Goal: Task Accomplishment & Management: Use online tool/utility

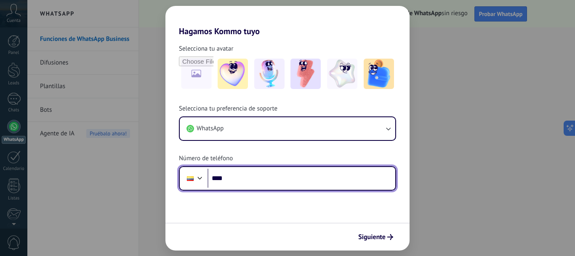
click at [247, 176] on input "****" at bounding box center [302, 177] width 188 height 19
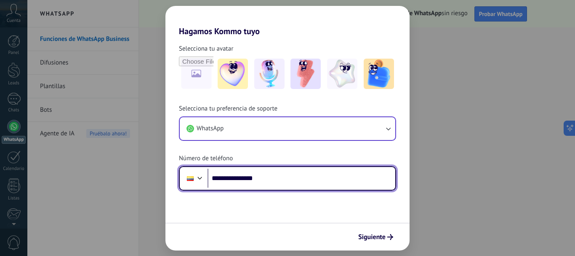
type input "**********"
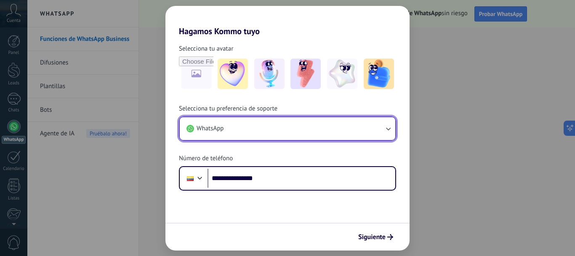
click at [371, 124] on button "WhatsApp" at bounding box center [288, 128] width 216 height 23
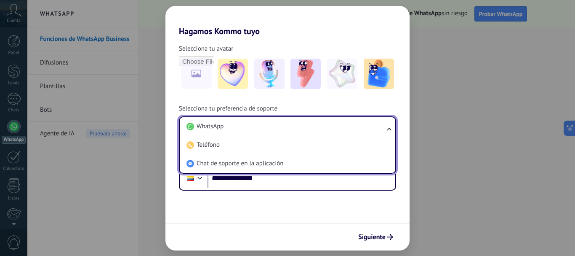
click at [371, 124] on li "WhatsApp" at bounding box center [285, 126] width 205 height 19
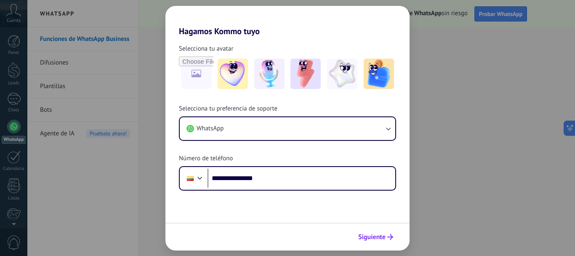
click at [373, 235] on span "Siguiente" at bounding box center [371, 237] width 27 height 6
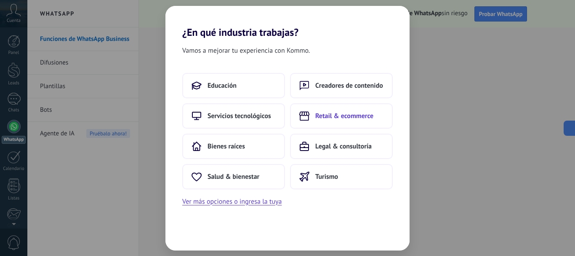
click at [341, 115] on span "Retail & ecommerce" at bounding box center [344, 116] width 58 height 8
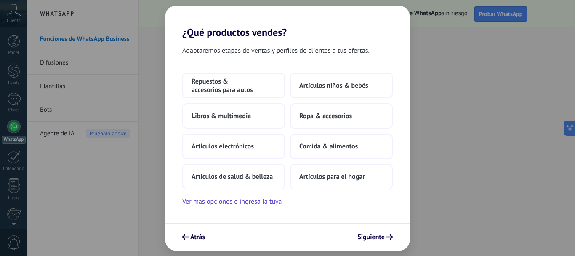
click at [341, 115] on span "Ropa & accesorios" at bounding box center [325, 116] width 53 height 8
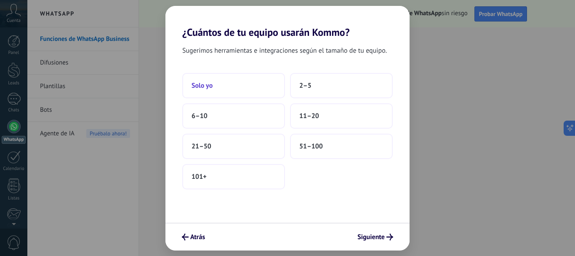
click at [208, 87] on span "Solo yo" at bounding box center [202, 85] width 21 height 8
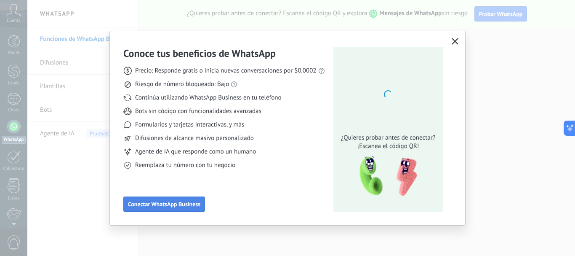
click at [184, 201] on span "Conectar WhatsApp Business" at bounding box center [164, 204] width 72 height 6
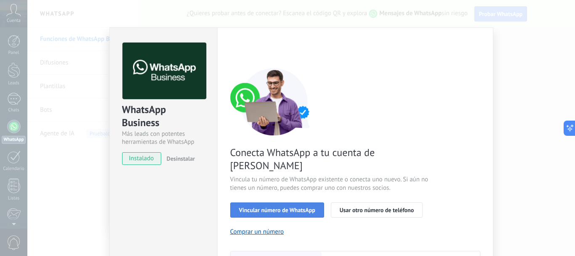
click at [265, 202] on button "Vincular número de WhatsApp" at bounding box center [277, 209] width 94 height 15
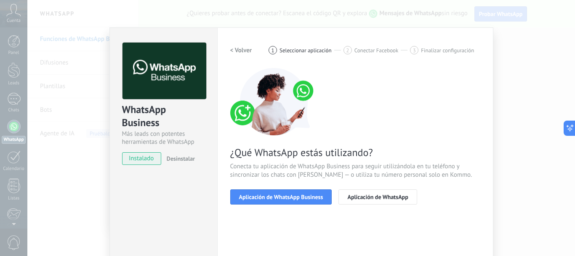
click at [265, 201] on button "Aplicación de WhatsApp Business" at bounding box center [281, 196] width 102 height 15
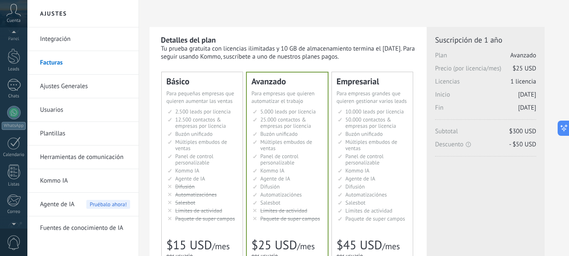
scroll to position [9, 0]
click at [10, 121] on div at bounding box center [13, 117] width 13 height 13
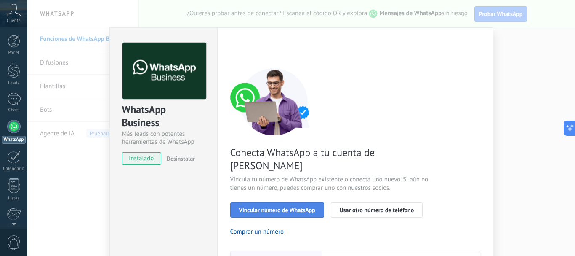
click at [275, 207] on span "Vincular número de WhatsApp" at bounding box center [277, 210] width 76 height 6
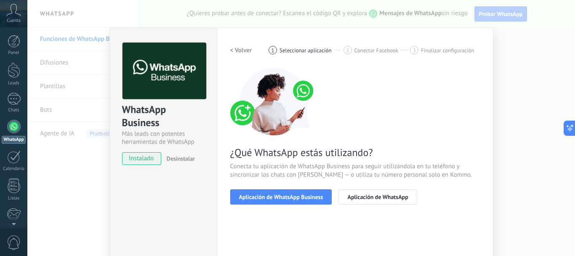
click at [275, 194] on span "Aplicación de WhatsApp Business" at bounding box center [281, 197] width 84 height 6
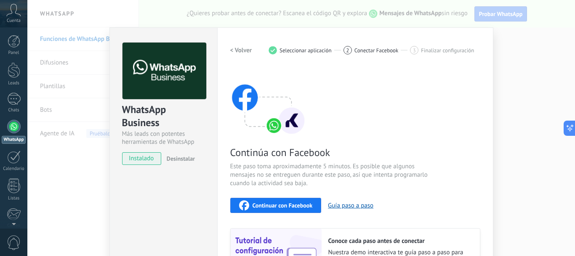
click at [140, 159] on span "instalado" at bounding box center [142, 158] width 38 height 13
click at [140, 160] on span "instalado" at bounding box center [142, 158] width 38 height 13
click at [360, 200] on div "Continuar con Facebook Guía paso a paso" at bounding box center [355, 204] width 250 height 15
click at [345, 204] on button "Guía paso a paso" at bounding box center [350, 205] width 45 height 8
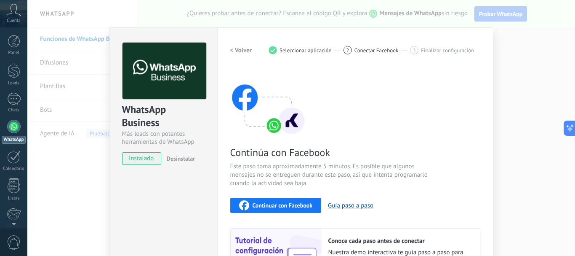
click at [292, 202] on span "Continuar con Facebook" at bounding box center [283, 205] width 60 height 6
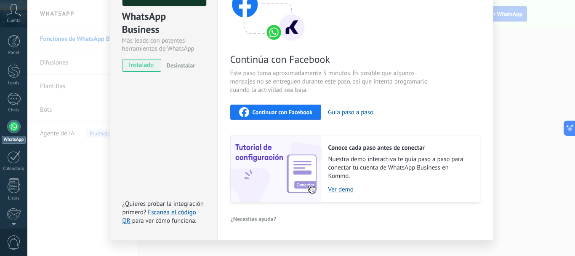
scroll to position [92, 0]
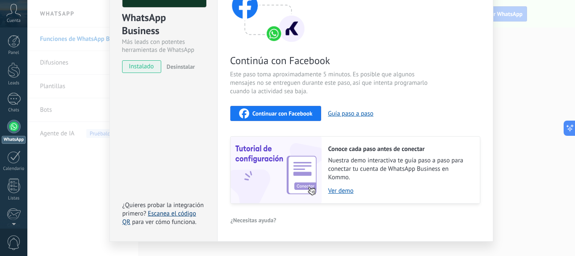
click at [169, 211] on link "Escanea el código QR" at bounding box center [160, 217] width 74 height 16
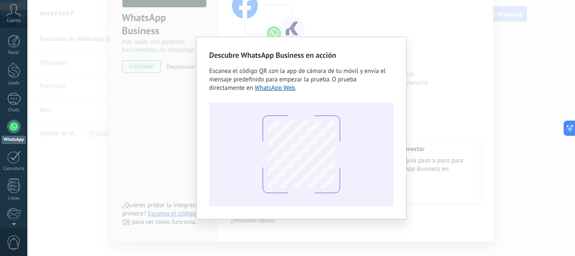
click at [428, 72] on div "Descubre WhatsApp Business en acción Escanea el código QR con la app de cámara …" at bounding box center [301, 128] width 548 height 256
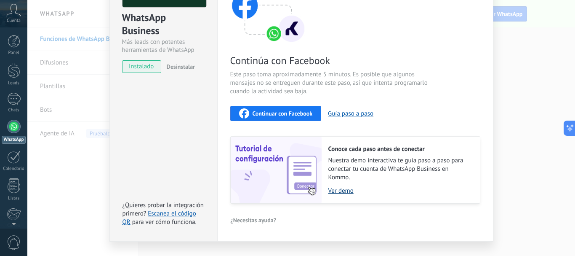
click at [341, 189] on link "Ver demo" at bounding box center [399, 191] width 143 height 8
